Goal: Task Accomplishment & Management: Complete application form

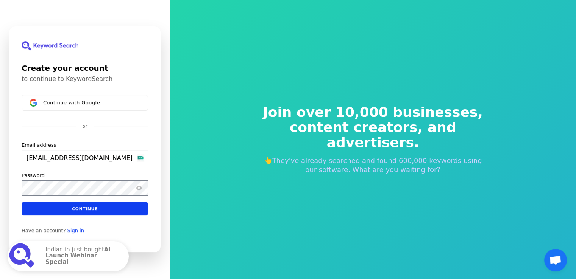
click at [139, 158] on input "[EMAIL_ADDRESS][DOMAIN_NAME]" at bounding box center [85, 158] width 126 height 16
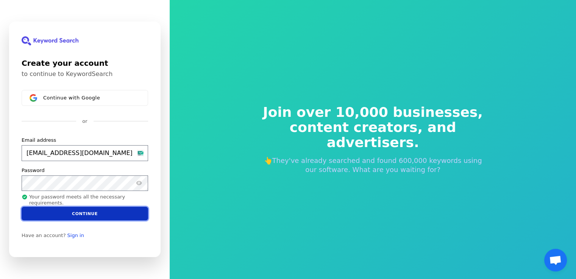
click at [109, 214] on button "Continue" at bounding box center [85, 214] width 126 height 14
type input "[EMAIL_ADDRESS][DOMAIN_NAME]"
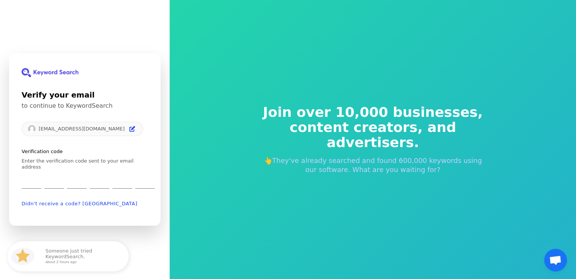
type input "3"
type input "6"
type input "5"
type input "6"
type input "9"
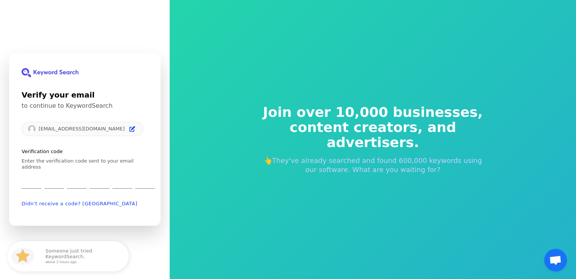
type input "2"
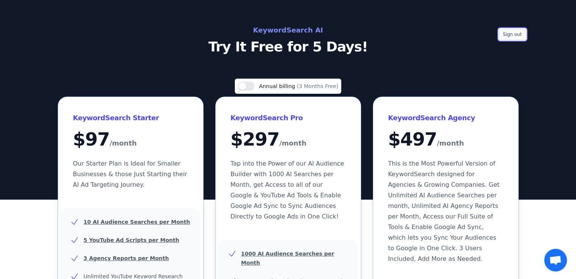
click at [521, 34] on button "Sign out" at bounding box center [512, 34] width 27 height 11
